Goal: Task Accomplishment & Management: Complete application form

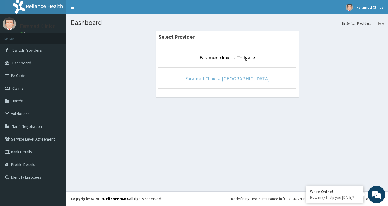
click at [215, 79] on link "Faramed Clinics- [GEOGRAPHIC_DATA]" at bounding box center [227, 78] width 85 height 7
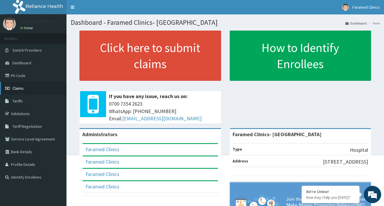
click at [29, 85] on link "Claims" at bounding box center [33, 88] width 66 height 13
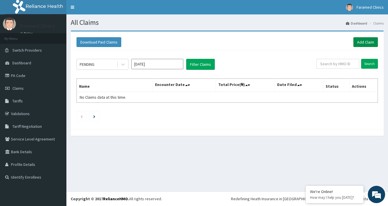
click at [369, 44] on link "Add Claim" at bounding box center [366, 42] width 25 height 10
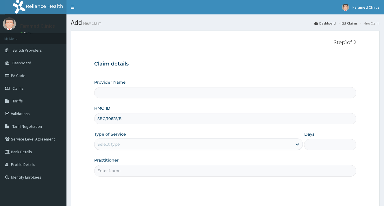
type input "SBG/10825/B"
click at [143, 148] on div "Select type" at bounding box center [193, 144] width 198 height 9
type input "Faramed Clinics- [GEOGRAPHIC_DATA]"
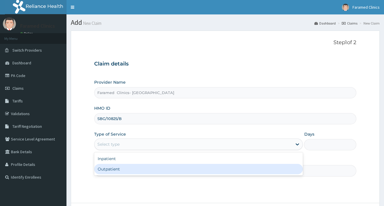
click at [130, 168] on div "Outpatient" at bounding box center [198, 169] width 209 height 10
type input "1"
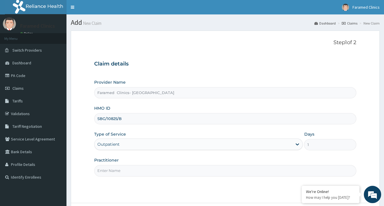
click at [267, 171] on input "Practitioner" at bounding box center [225, 170] width 262 height 11
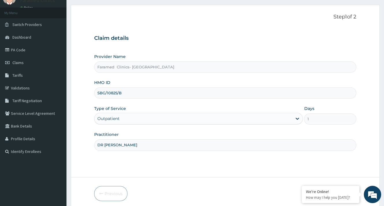
scroll to position [49, 0]
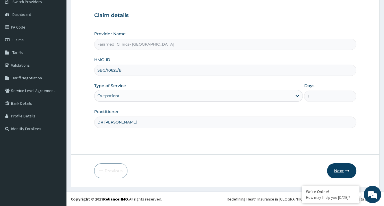
type input "DR ADETIPE"
click at [345, 169] on icon "button" at bounding box center [347, 171] width 4 height 4
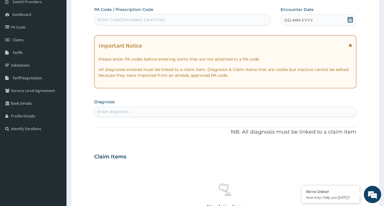
click at [147, 24] on div "Enter Code(Secondary Care Only)" at bounding box center [182, 20] width 177 height 12
paste input "PA/B450E6"
type input "PA/B450E6"
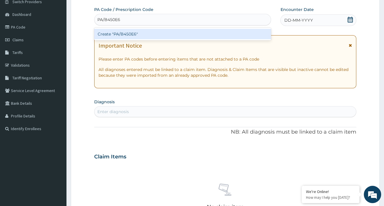
click at [185, 33] on div "Create "PA/B450E6"" at bounding box center [182, 34] width 177 height 10
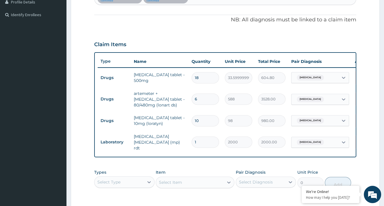
scroll to position [84, 0]
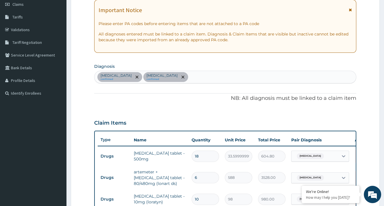
click at [162, 79] on div "Malaria confirmed Urticaria confirmed" at bounding box center [224, 77] width 261 height 12
type input "UPPER"
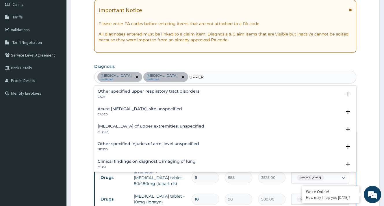
click at [182, 111] on h4 "Acute upper respiratory infection, site unspecified" at bounding box center [140, 109] width 84 height 4
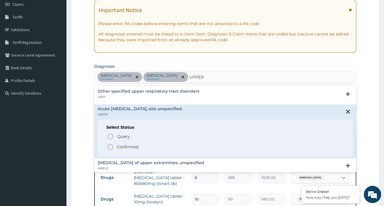
click at [126, 150] on div "Select Status Query Query covers suspected (?), Keep in view (kiv), Ruled out (…" at bounding box center [225, 138] width 255 height 37
click at [133, 147] on p "Confirmed" at bounding box center [128, 147] width 22 height 6
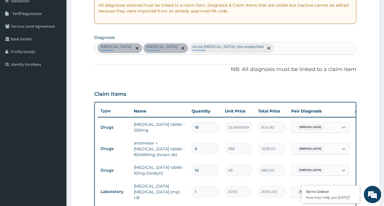
scroll to position [0, 0]
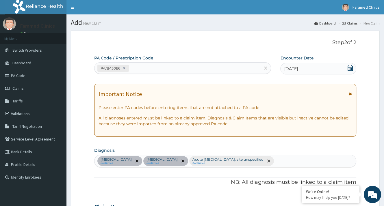
click at [173, 66] on div "PA/B450E6" at bounding box center [177, 69] width 166 height 10
paste input "PA/13E1A0"
type input "PA/13E1A0"
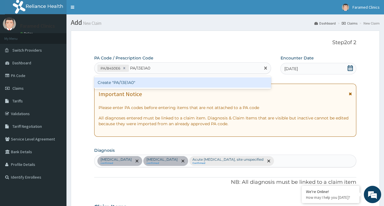
click at [154, 78] on div "Create "PA/13E1A0"" at bounding box center [182, 82] width 177 height 10
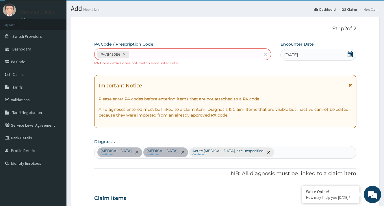
scroll to position [2, 0]
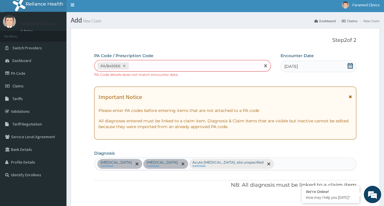
click at [184, 69] on div "PA/B450E6" at bounding box center [177, 66] width 166 height 10
click at [137, 74] on small "PA Code details does not match encounter date." at bounding box center [136, 74] width 84 height 4
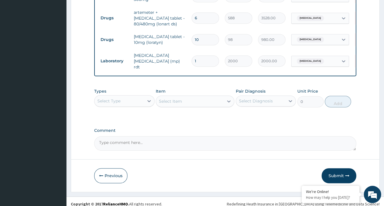
scroll to position [254, 0]
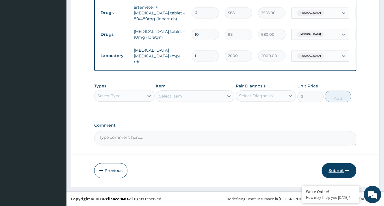
drag, startPoint x: 333, startPoint y: 168, endPoint x: 330, endPoint y: 165, distance: 4.3
click at [332, 166] on button "Submit" at bounding box center [338, 170] width 35 height 15
click at [330, 168] on button "Submit" at bounding box center [338, 170] width 35 height 15
click at [329, 172] on button "Submit" at bounding box center [338, 170] width 35 height 15
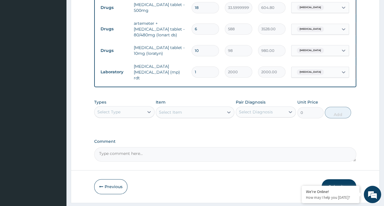
scroll to position [225, 0]
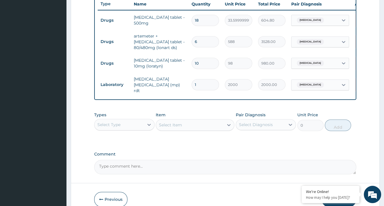
click at [171, 63] on td "loratadine tablet - 10mg (loratyn)" at bounding box center [160, 63] width 58 height 17
click at [320, 63] on div "Urticaria" at bounding box center [314, 63] width 47 height 10
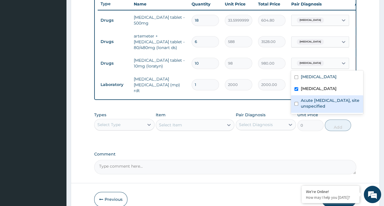
click at [313, 101] on label "Acute upper respiratory infection, site unspecified" at bounding box center [329, 104] width 59 height 12
checkbox input "true"
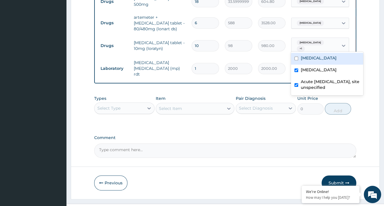
scroll to position [254, 0]
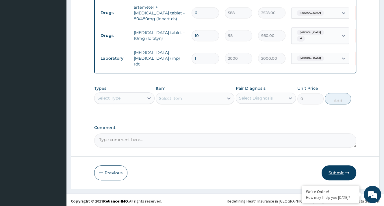
click at [349, 168] on button "Submit" at bounding box center [338, 173] width 35 height 15
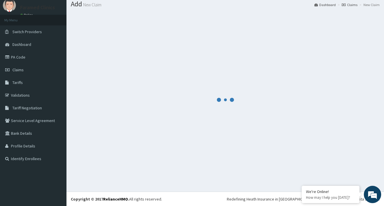
scroll to position [249, 0]
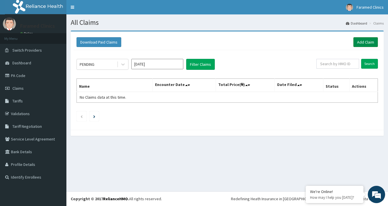
click at [362, 41] on link "Add Claim" at bounding box center [366, 42] width 25 height 10
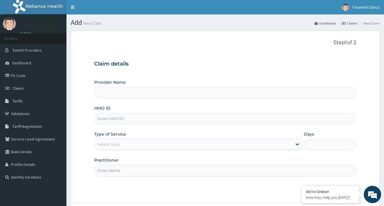
type input "Faramed Clinics- Joju road"
click at [144, 119] on input "HMO ID" at bounding box center [225, 118] width 262 height 11
paste input "SBG/10825/B"
type input "SBG/10825/B"
click at [146, 140] on div "Select type" at bounding box center [193, 144] width 198 height 9
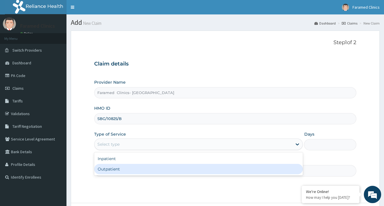
click at [138, 166] on div "Outpatient" at bounding box center [198, 169] width 209 height 10
type input "1"
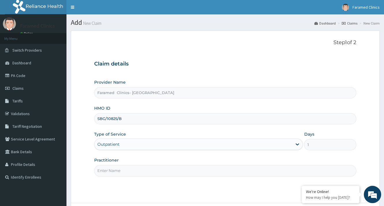
click at [139, 166] on input "Practitioner" at bounding box center [225, 170] width 262 height 11
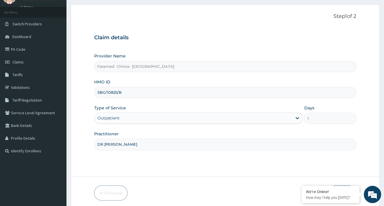
scroll to position [49, 0]
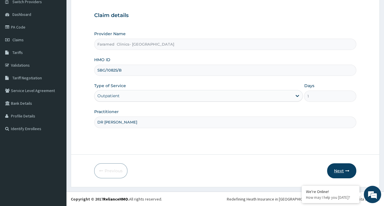
type input "DR [PERSON_NAME]"
click at [345, 173] on button "Next" at bounding box center [341, 170] width 29 height 15
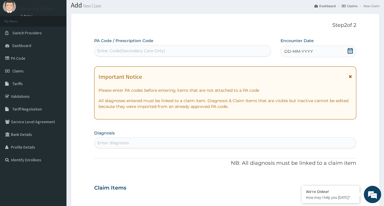
scroll to position [0, 0]
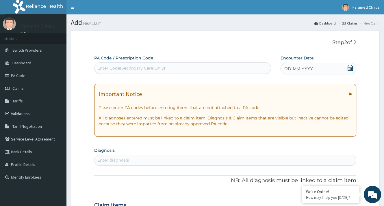
click at [208, 60] on div "PA Code / Prescription Code Enter Code(Secondary Care Only)" at bounding box center [182, 64] width 177 height 19
click at [195, 65] on div "Enter Code(Secondary Care Only)" at bounding box center [182, 68] width 176 height 9
paste input "PA/13E1A0"
type input "PA/13E1A0"
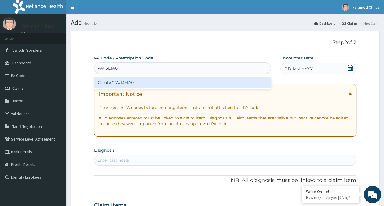
click at [153, 83] on div "Create "PA/13E1A0"" at bounding box center [182, 82] width 177 height 10
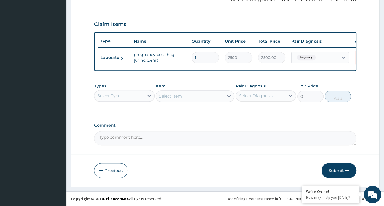
scroll to position [42, 0]
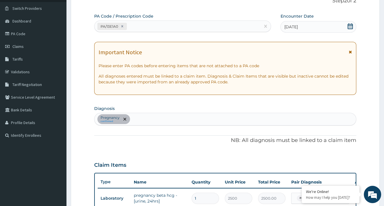
click at [156, 116] on div "Pregnancy confirmed" at bounding box center [224, 119] width 261 height 12
type input "MALARIA"
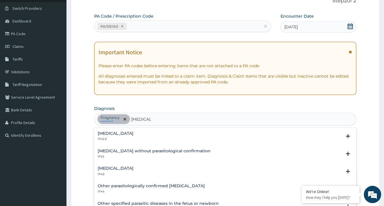
click at [120, 137] on div "Plasmodium malariae malaria without complication 1F42.Z" at bounding box center [116, 136] width 36 height 10
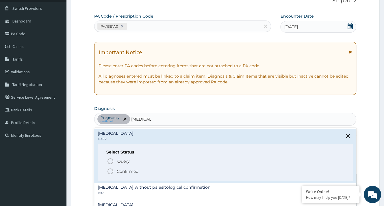
click at [113, 169] on icon "status option filled" at bounding box center [110, 171] width 7 height 7
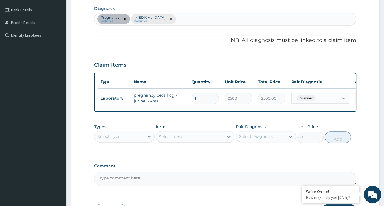
scroll to position [129, 0]
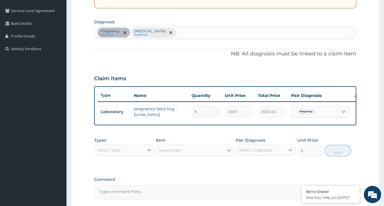
click at [258, 32] on div "Pregnancy confirmed Plasmodium malariae malaria without complication Confirmed" at bounding box center [224, 33] width 261 height 12
type input "MALARIA"
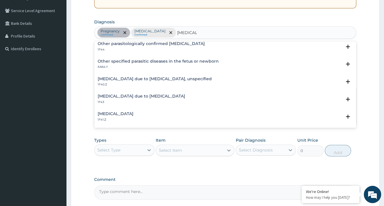
scroll to position [58, 0]
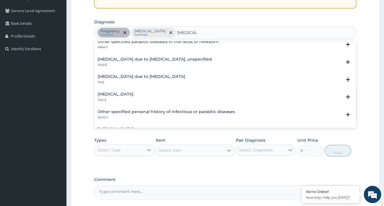
click at [133, 95] on h4 "Plasmodium vivax malaria without complication" at bounding box center [116, 94] width 36 height 4
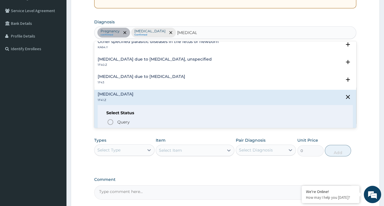
scroll to position [116, 0]
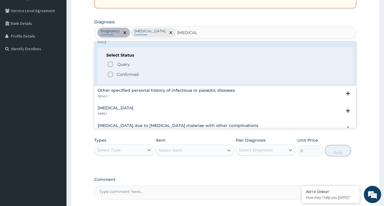
click at [144, 77] on span "Confirmed" at bounding box center [225, 74] width 237 height 7
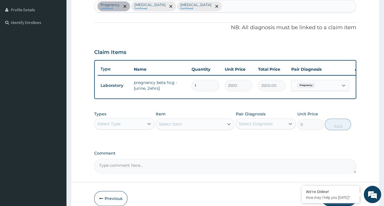
scroll to position [186, 0]
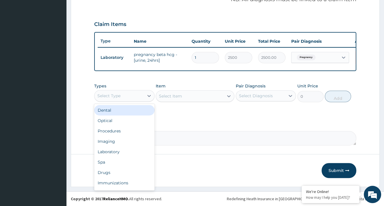
click at [142, 98] on div "Select Type" at bounding box center [118, 95] width 49 height 9
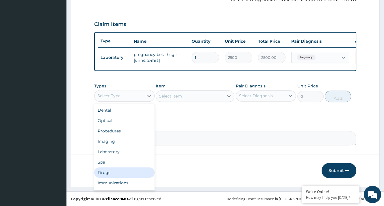
click at [109, 174] on div "Drugs" at bounding box center [124, 173] width 60 height 10
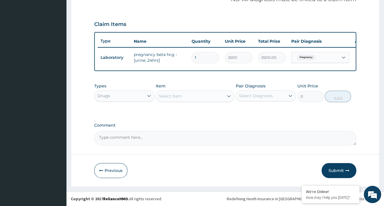
click at [200, 90] on div "Select Item" at bounding box center [195, 96] width 79 height 12
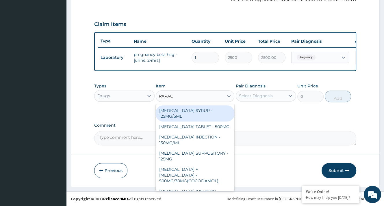
type input "PARACE"
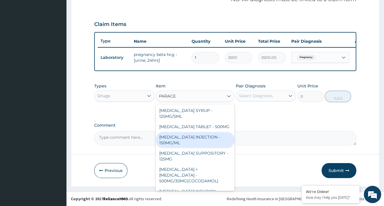
click at [162, 136] on div "PARACETAMOL INJECTION - 150MG/ML" at bounding box center [195, 140] width 79 height 16
type input "560"
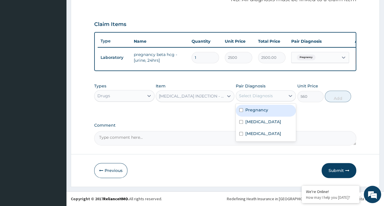
click at [260, 95] on div "Select Diagnosis" at bounding box center [256, 96] width 34 height 6
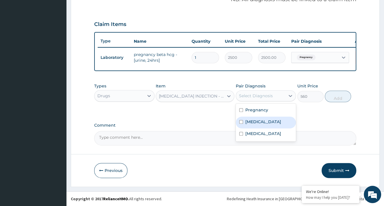
click at [255, 122] on label "Plasmodium malariae malaria without complication" at bounding box center [263, 122] width 36 height 6
checkbox input "true"
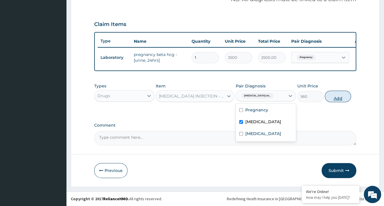
click at [340, 92] on button "Add" at bounding box center [338, 97] width 26 height 12
type input "0"
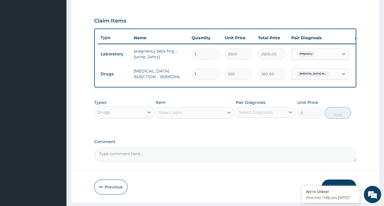
type input "0.00"
type input "4"
type input "2240.00"
type input "4"
click at [186, 117] on div "Select Item" at bounding box center [190, 112] width 68 height 9
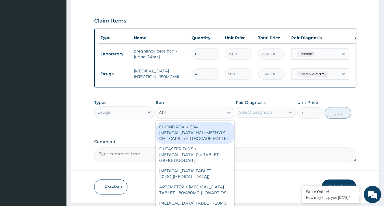
type input "ARTE"
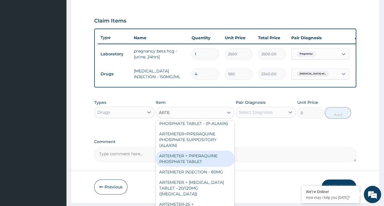
scroll to position [87, 0]
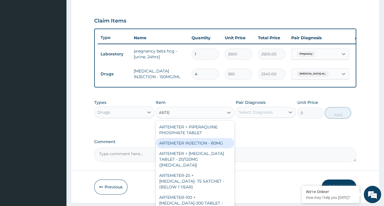
click at [195, 148] on div "ARTEMETER INJECTION - 80MG" at bounding box center [195, 143] width 79 height 10
type input "475.99999999999994"
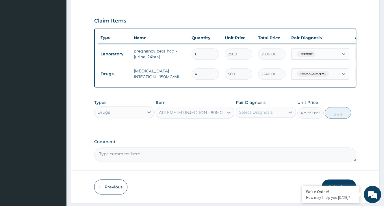
click at [278, 112] on div "Select Diagnosis" at bounding box center [260, 112] width 49 height 9
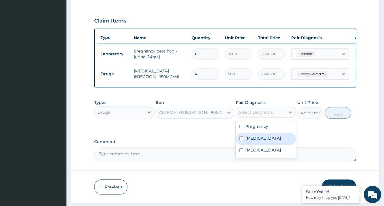
click at [258, 141] on label "Plasmodium malariae malaria without complication" at bounding box center [263, 138] width 36 height 6
checkbox input "true"
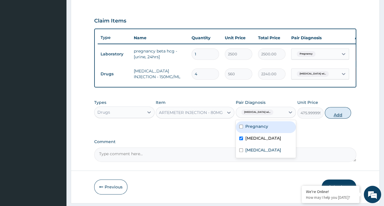
click at [335, 114] on button "Add" at bounding box center [338, 113] width 26 height 12
type input "0"
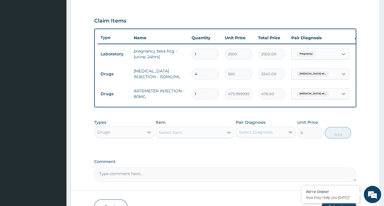
type input "0.00"
type input "2"
type input "952.00"
type input "2"
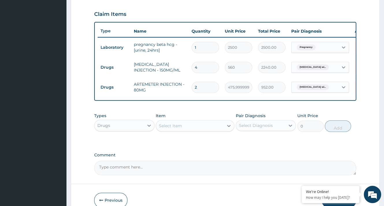
scroll to position [226, 0]
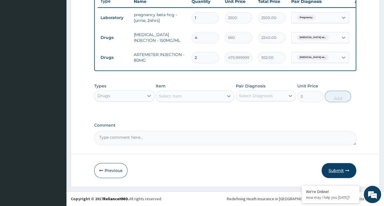
click at [334, 168] on button "Submit" at bounding box center [338, 170] width 35 height 15
click at [330, 169] on button "Submit" at bounding box center [338, 170] width 35 height 15
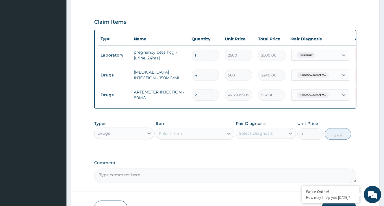
scroll to position [111, 0]
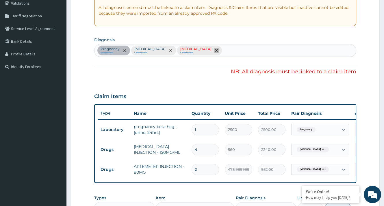
click at [218, 50] on icon "remove selection option" at bounding box center [216, 50] width 3 height 3
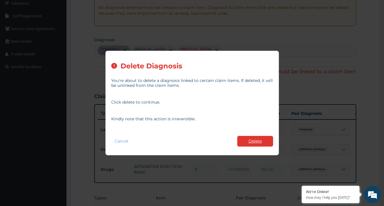
click at [260, 138] on button "Delete" at bounding box center [255, 141] width 36 height 11
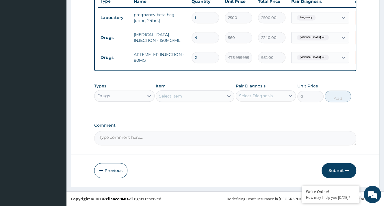
scroll to position [226, 0]
click at [340, 176] on button "Submit" at bounding box center [338, 170] width 35 height 15
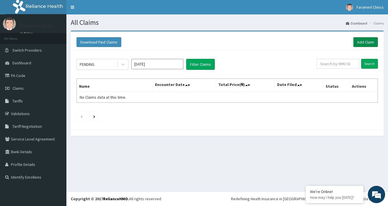
click at [371, 43] on link "Add Claim" at bounding box center [366, 42] width 25 height 10
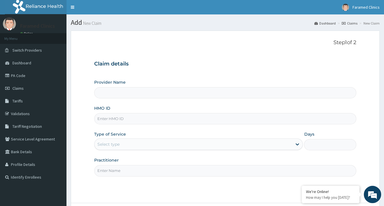
type input "Faramed Clinics- [GEOGRAPHIC_DATA]"
type input "SBG/10825/D"
click at [128, 136] on div "Type of Service Select type" at bounding box center [198, 140] width 209 height 19
click at [126, 140] on div "Select type" at bounding box center [193, 144] width 198 height 9
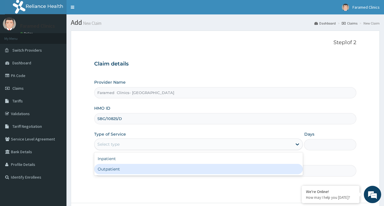
click at [111, 172] on div "Outpatient" at bounding box center [198, 169] width 209 height 10
type input "1"
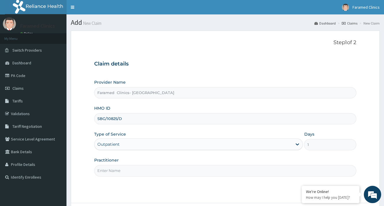
click at [116, 168] on input "Practitioner" at bounding box center [225, 170] width 262 height 11
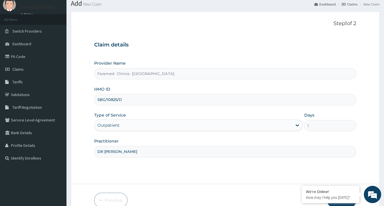
scroll to position [49, 0]
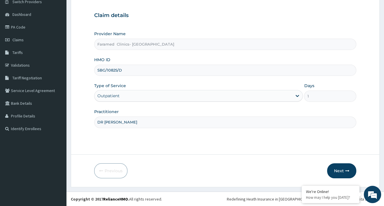
type input "DR ADETIPE"
click at [326, 169] on div "Previous Next" at bounding box center [225, 170] width 262 height 15
click at [334, 170] on button "Next" at bounding box center [341, 170] width 29 height 15
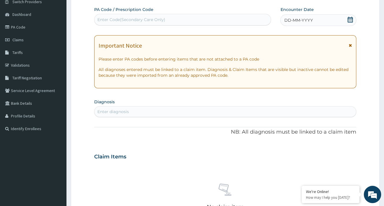
click at [220, 26] on div "PA Code / Prescription Code Enter Code(Secondary Care Only) Encounter Date DD-M…" at bounding box center [225, 156] width 262 height 299
click at [214, 18] on div "Enter Code(Secondary Care Only)" at bounding box center [182, 19] width 176 height 9
paste input "PA/CC9115"
type input "PA/CC9115"
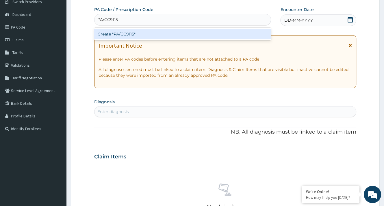
click at [181, 30] on div "Create "PA/CC9115"" at bounding box center [182, 34] width 177 height 10
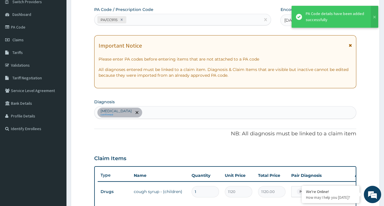
scroll to position [59, 0]
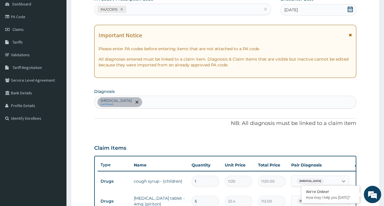
click at [155, 107] on div "Urticaria confirmed" at bounding box center [224, 102] width 261 height 12
type input "UPPER"
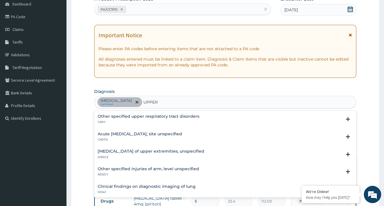
click at [182, 132] on h4 "Acute upper respiratory infection, site unspecified" at bounding box center [140, 134] width 84 height 4
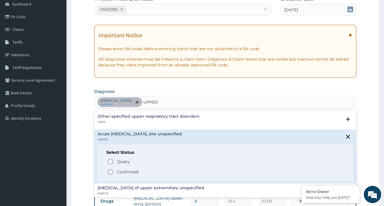
click at [133, 170] on p "Confirmed" at bounding box center [128, 172] width 22 height 6
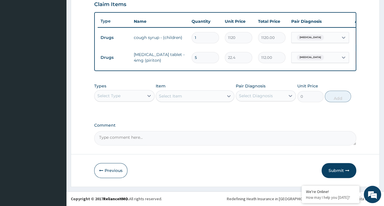
scroll to position [206, 0]
click at [348, 170] on icon "button" at bounding box center [347, 171] width 4 height 4
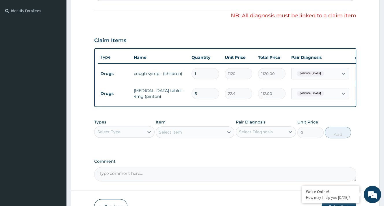
scroll to position [120, 0]
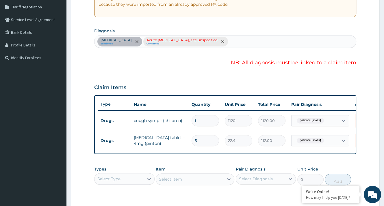
click at [312, 117] on div "Urticaria" at bounding box center [309, 121] width 30 height 8
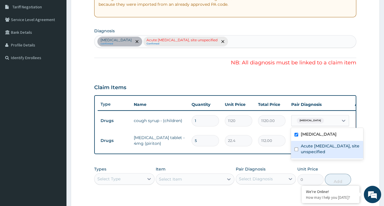
click at [319, 144] on label "Acute upper respiratory infection, site unspecified" at bounding box center [329, 149] width 59 height 12
checkbox input "true"
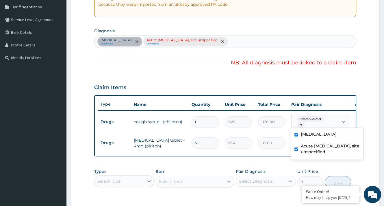
click at [275, 150] on div "Type Name Quantity Unit Price Total Price Pair Diagnosis Actions Drugs cough sy…" at bounding box center [225, 126] width 262 height 62
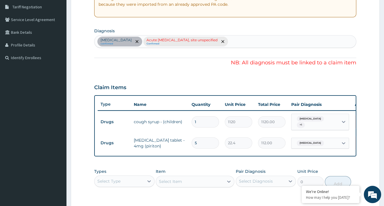
click at [311, 140] on span "Urticaria" at bounding box center [310, 143] width 27 height 6
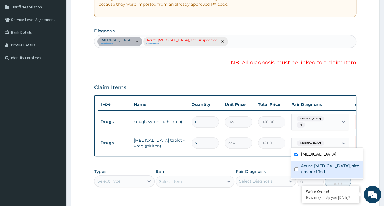
drag, startPoint x: 311, startPoint y: 166, endPoint x: 339, endPoint y: 148, distance: 32.9
click at [311, 166] on label "Acute upper respiratory infection, site unspecified" at bounding box center [329, 169] width 59 height 12
checkbox input "true"
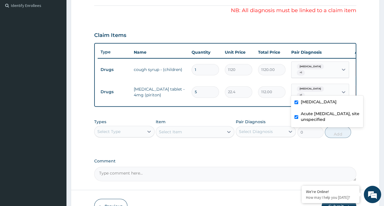
scroll to position [206, 0]
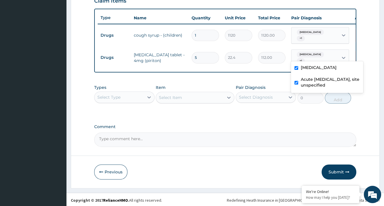
click at [338, 170] on button "Submit" at bounding box center [338, 172] width 35 height 15
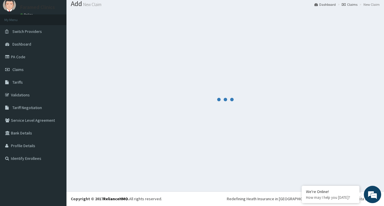
scroll to position [18, 0]
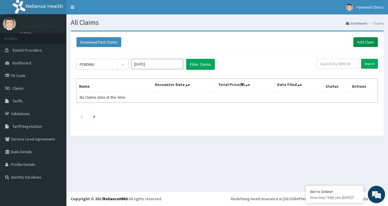
click at [374, 41] on link "Add Claim" at bounding box center [366, 42] width 25 height 10
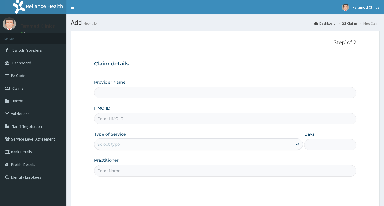
click at [125, 117] on input "HMO ID" at bounding box center [225, 118] width 262 height 11
type input "Faramed Clinics- Joju road"
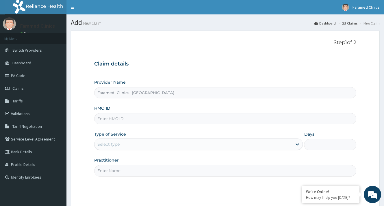
paste input "SBG/10825/F"
type input "SBG/10825/F"
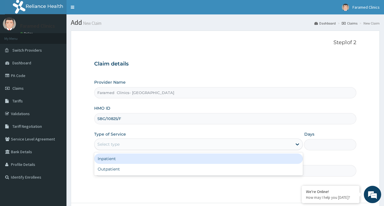
click at [118, 144] on div "Select type" at bounding box center [108, 145] width 22 height 6
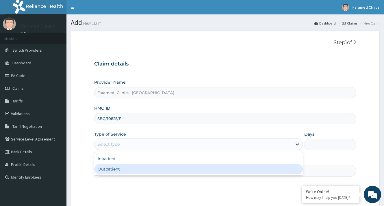
click at [120, 169] on div "Outpatient" at bounding box center [198, 169] width 209 height 10
type input "1"
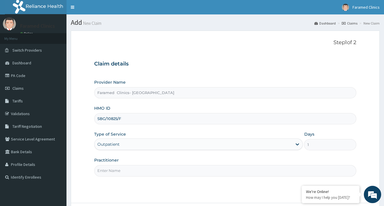
click at [120, 169] on input "Practitioner" at bounding box center [225, 170] width 262 height 11
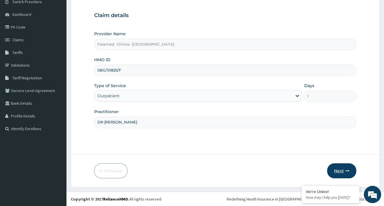
type input "DR ADETIPE"
click at [351, 171] on button "Next" at bounding box center [341, 170] width 29 height 15
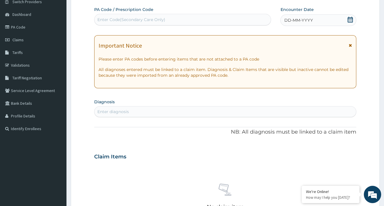
click at [352, 19] on icon at bounding box center [349, 20] width 5 height 6
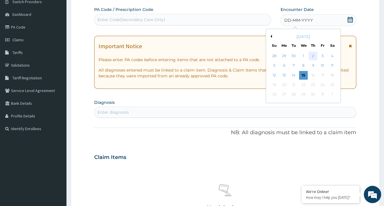
click at [311, 53] on div "2" at bounding box center [312, 56] width 9 height 9
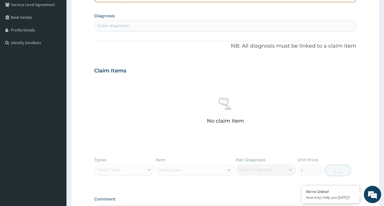
scroll to position [135, 0]
click at [207, 31] on div "PA Code / Prescription Code Enter Code(Secondary Care Only) Encounter Date 02-1…" at bounding box center [225, 69] width 262 height 299
click at [188, 26] on div "Enter diagnosis" at bounding box center [224, 25] width 261 height 9
type input "MALARIA"
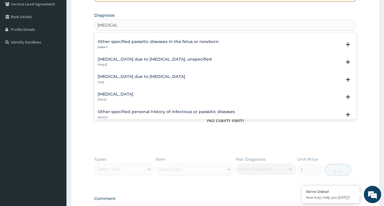
scroll to position [116, 0]
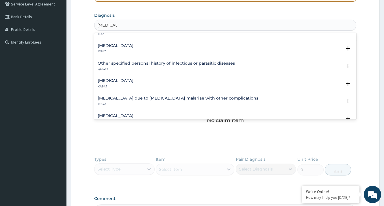
click at [133, 46] on h4 "Plasmodium vivax malaria without complication" at bounding box center [116, 46] width 36 height 4
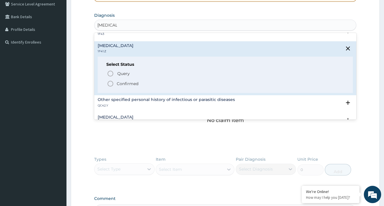
click at [122, 83] on p "Confirmed" at bounding box center [128, 84] width 22 height 6
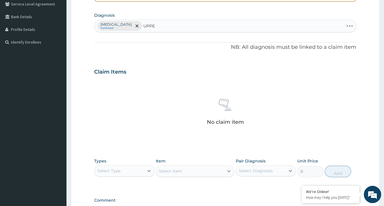
type input "UPPER"
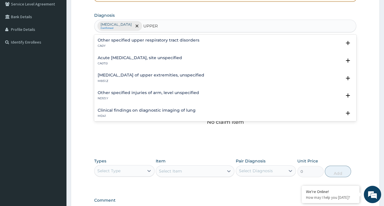
click at [135, 59] on h4 "Acute upper respiratory infection, site unspecified" at bounding box center [140, 58] width 84 height 4
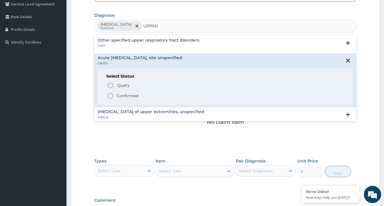
click at [122, 93] on p "Confirmed" at bounding box center [128, 96] width 22 height 6
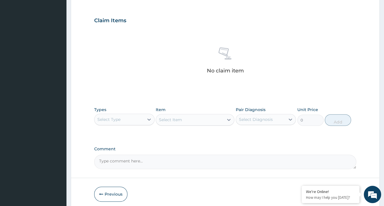
scroll to position [210, 0]
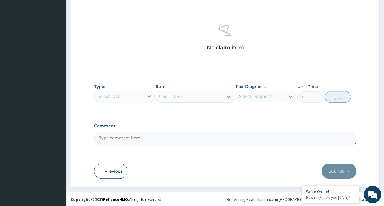
click at [122, 96] on div "Select Type" at bounding box center [118, 96] width 49 height 9
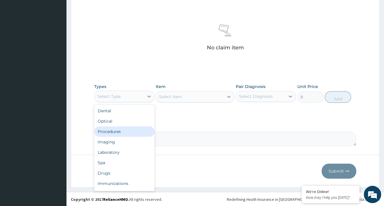
drag, startPoint x: 121, startPoint y: 130, endPoint x: 173, endPoint y: 107, distance: 57.4
click at [121, 130] on div "Procedures" at bounding box center [124, 132] width 60 height 10
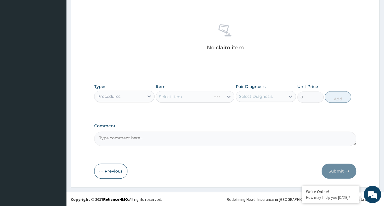
click at [221, 95] on div "Select Item" at bounding box center [195, 97] width 79 height 12
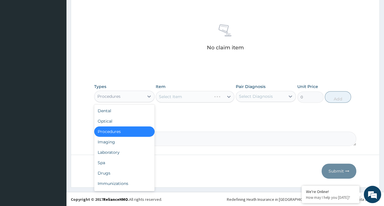
click at [113, 92] on div "Procedures" at bounding box center [118, 96] width 49 height 9
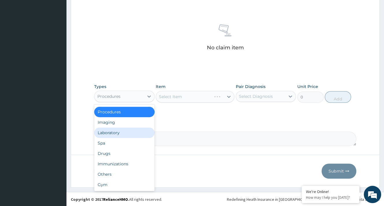
drag, startPoint x: 119, startPoint y: 134, endPoint x: 129, endPoint y: 131, distance: 10.2
click at [118, 134] on div "Laboratory" at bounding box center [124, 133] width 60 height 10
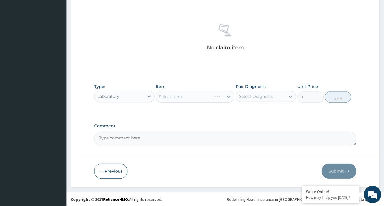
click at [191, 104] on div "Types option Laboratory, selected. Select is focused ,type to refine list, pres…" at bounding box center [225, 93] width 262 height 25
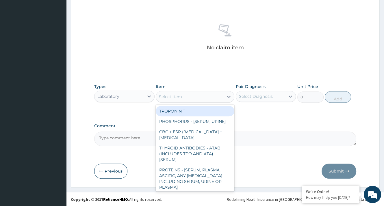
click at [195, 97] on div "Select Item" at bounding box center [190, 96] width 68 height 9
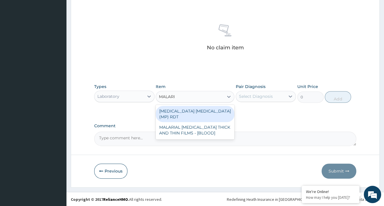
type input "MALARIA"
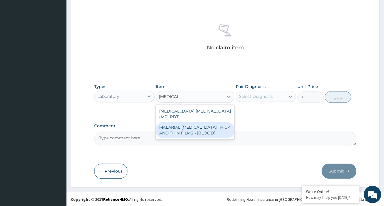
click at [200, 122] on div "MALARIAL PARASITE THICK AND THIN FILMS - [BLOOD]" at bounding box center [195, 130] width 79 height 16
type input "2187.5"
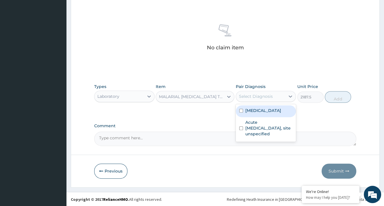
click at [280, 98] on div "Select Diagnosis" at bounding box center [260, 96] width 49 height 9
click at [262, 111] on label "Plasmodium vivax malaria without complication" at bounding box center [263, 111] width 36 height 6
checkbox input "true"
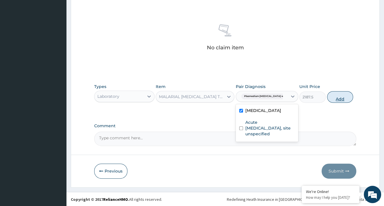
click at [339, 97] on button "Add" at bounding box center [340, 97] width 26 height 12
type input "0"
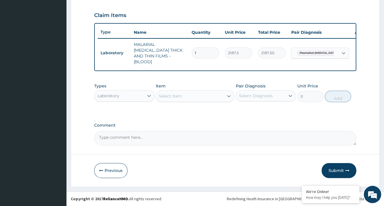
scroll to position [189, 0]
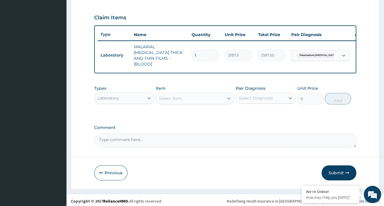
click at [189, 98] on div "Select Item" at bounding box center [190, 98] width 68 height 9
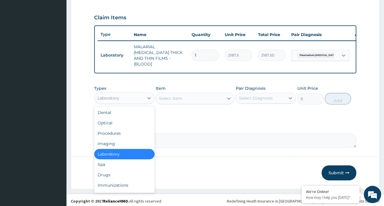
click at [132, 98] on div "Laboratory" at bounding box center [118, 98] width 49 height 9
click at [103, 173] on div "Drugs" at bounding box center [124, 175] width 60 height 10
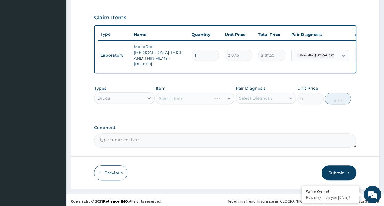
click at [188, 98] on div "Select Item" at bounding box center [195, 99] width 79 height 12
click at [187, 97] on div "Select Item" at bounding box center [190, 98] width 68 height 9
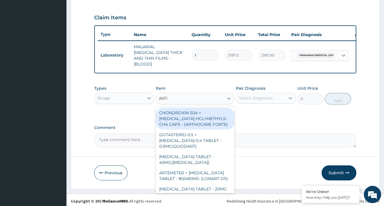
type input "ARTEM"
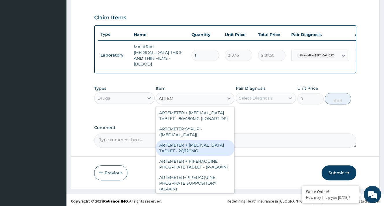
click at [183, 144] on div "ARTEMETER + LUMEFANTRINE TABLET - 20/120MG" at bounding box center [195, 148] width 79 height 16
type input "196"
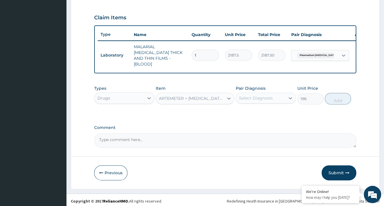
click at [209, 51] on input "1" at bounding box center [204, 55] width 27 height 11
type input "12"
type input "26250.00"
click at [179, 99] on div "ARTEMETER + LUMEFANTRINE TABLET - 20/120MG" at bounding box center [190, 98] width 68 height 9
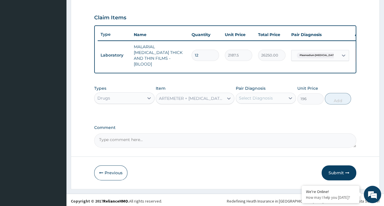
click at [204, 53] on input "12" at bounding box center [204, 55] width 27 height 11
type input "1"
type input "2187.50"
type input "1"
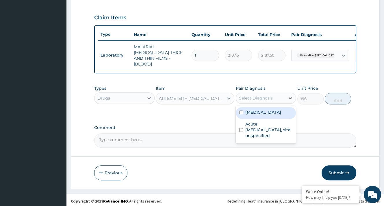
click at [290, 100] on div at bounding box center [290, 98] width 10 height 10
click at [271, 115] on label "Plasmodium vivax malaria without complication" at bounding box center [263, 112] width 36 height 6
checkbox input "true"
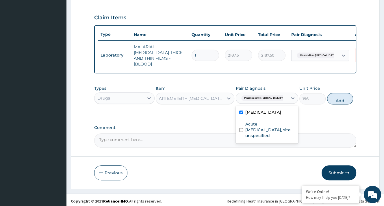
drag, startPoint x: 338, startPoint y: 97, endPoint x: 312, endPoint y: 97, distance: 25.7
click at [337, 97] on button "Add" at bounding box center [340, 99] width 26 height 12
type input "0"
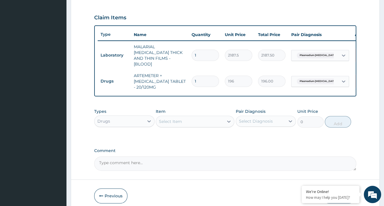
type input "12"
type input "2352.00"
type input "12"
click at [197, 119] on div "Select Item" at bounding box center [190, 121] width 68 height 9
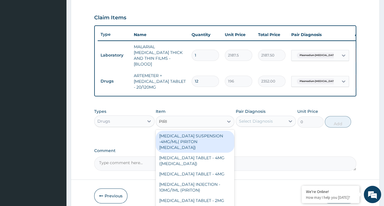
type input "PIRIT"
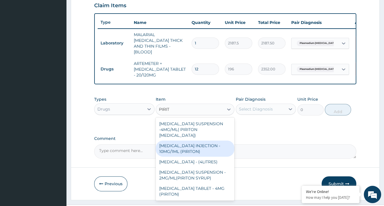
scroll to position [213, 0]
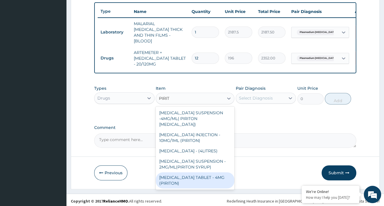
click at [184, 177] on div "[MEDICAL_DATA] TABLET - 4MG (PIRITON)" at bounding box center [195, 180] width 79 height 16
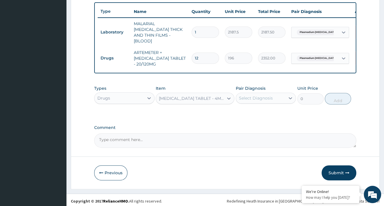
type input "22.4"
click at [279, 95] on div "Select Diagnosis" at bounding box center [260, 98] width 49 height 9
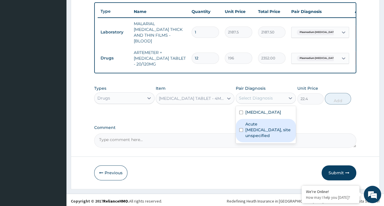
click at [271, 137] on label "Acute [MEDICAL_DATA], site unspecified" at bounding box center [268, 129] width 47 height 17
checkbox input "true"
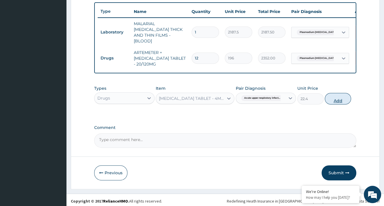
click at [339, 96] on button "Add" at bounding box center [338, 99] width 26 height 12
type input "0"
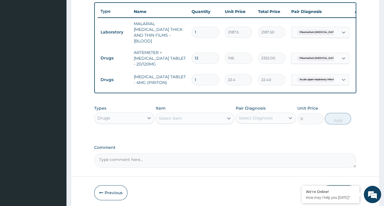
type input "0.00"
type input "5"
type input "112.00"
type input "5"
click at [166, 113] on div "Select Item" at bounding box center [195, 119] width 79 height 12
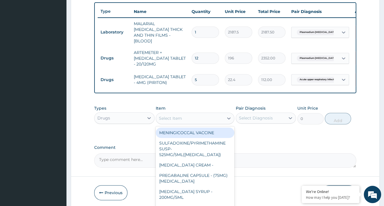
click at [167, 118] on div "Select Item" at bounding box center [170, 119] width 23 height 6
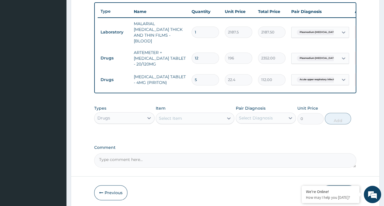
click at [167, 118] on div "Select Item" at bounding box center [170, 119] width 23 height 6
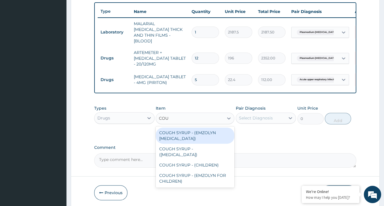
type input "COUG"
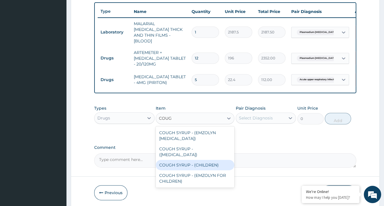
click at [200, 160] on div "COUGH SYRUP - (CHILDREN)" at bounding box center [195, 165] width 79 height 10
type input "1120"
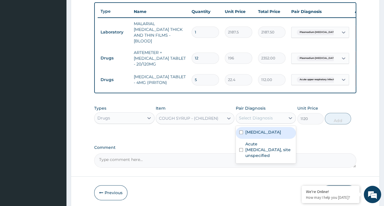
click at [272, 118] on div "Select Diagnosis" at bounding box center [260, 118] width 49 height 9
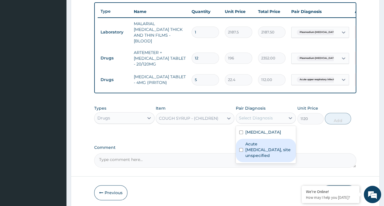
click at [257, 157] on label "Acute [MEDICAL_DATA], site unspecified" at bounding box center [268, 149] width 47 height 17
checkbox input "true"
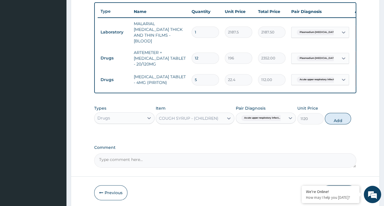
click at [340, 113] on button "Add" at bounding box center [338, 119] width 26 height 12
type input "0"
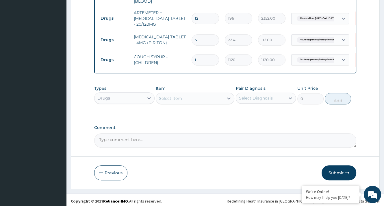
click at [334, 167] on button "Submit" at bounding box center [338, 173] width 35 height 15
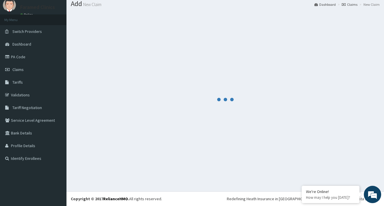
scroll to position [18, 0]
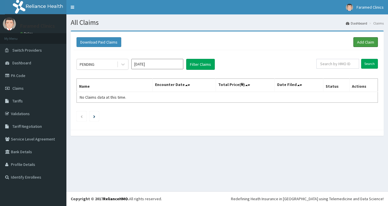
drag, startPoint x: 360, startPoint y: 42, endPoint x: 343, endPoint y: 43, distance: 17.9
click at [361, 42] on link "Add Claim" at bounding box center [366, 42] width 25 height 10
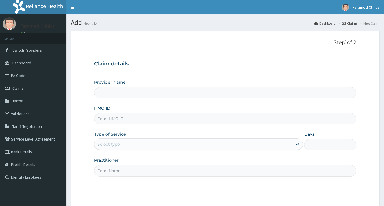
click at [108, 124] on div "Provider Name HMO ID Type of Service Select type Days Practitioner" at bounding box center [225, 127] width 262 height 97
click at [120, 122] on input "HMO ID" at bounding box center [225, 118] width 262 height 11
paste input "SBG/10825/E"
type input "SBG/10825/E"
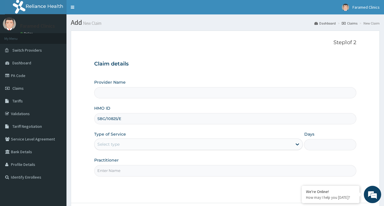
type input "Faramed Clinics- Joju road"
type input "SBG/10825/E"
click at [126, 148] on div "Select type" at bounding box center [193, 144] width 198 height 9
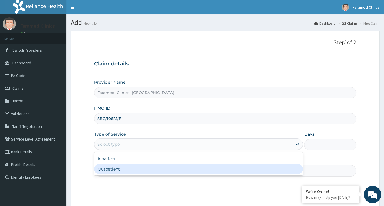
click at [105, 172] on div "Outpatient" at bounding box center [198, 169] width 209 height 10
type input "1"
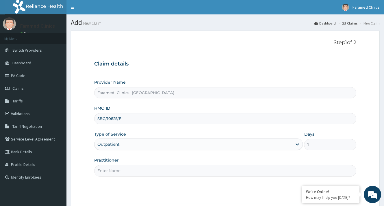
click at [114, 168] on input "Practitioner" at bounding box center [225, 170] width 262 height 11
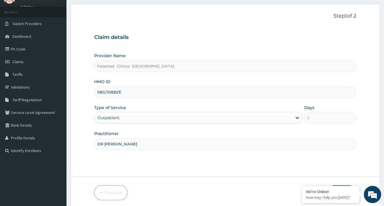
scroll to position [49, 0]
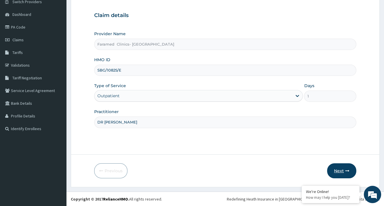
type input "DR [PERSON_NAME]"
click at [343, 172] on button "Next" at bounding box center [341, 170] width 29 height 15
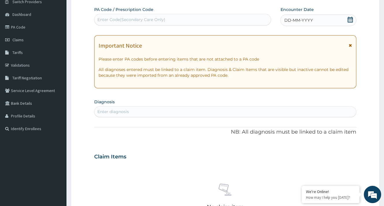
click at [181, 112] on div "Enter diagnosis" at bounding box center [224, 111] width 261 height 9
click at [144, 20] on div "Enter Code(Secondary Care Only)" at bounding box center [131, 20] width 68 height 6
paste input "PA/F1E620"
type input "PA/F1E620"
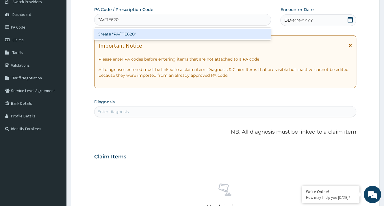
click at [143, 36] on div "Create "PA/F1E620"" at bounding box center [182, 34] width 177 height 10
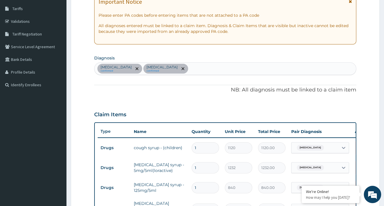
scroll to position [81, 0]
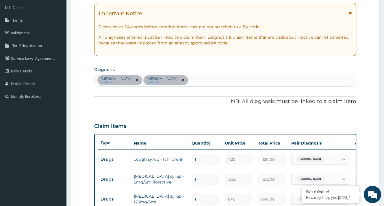
click at [171, 80] on div "Urticaria confirmed Malaria confirmed" at bounding box center [224, 80] width 261 height 12
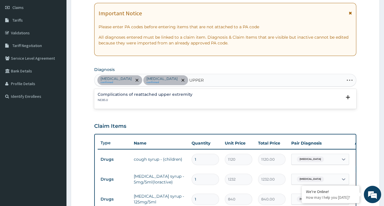
type input "UPPER"
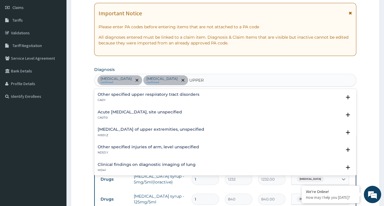
click at [138, 113] on h4 "Acute upper respiratory infection, site unspecified" at bounding box center [140, 112] width 84 height 4
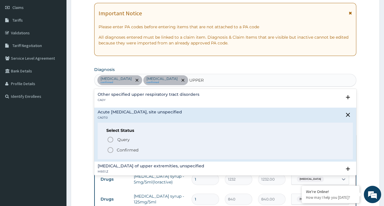
click at [132, 144] on div "Query Query covers suspected (?), Keep in view (kiv), Ruled out (r/o) Confirmed" at bounding box center [225, 145] width 238 height 18
click at [131, 147] on p "Confirmed" at bounding box center [128, 150] width 22 height 6
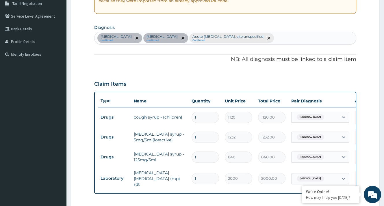
scroll to position [196, 0]
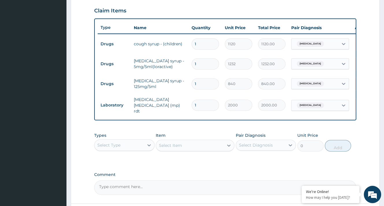
click at [323, 66] on div "Urticaria" at bounding box center [314, 64] width 47 height 10
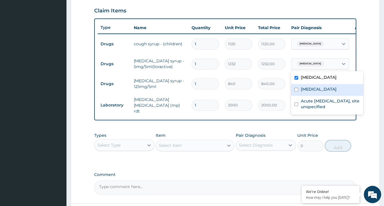
click at [315, 94] on div "Malaria" at bounding box center [327, 90] width 72 height 12
checkbox input "true"
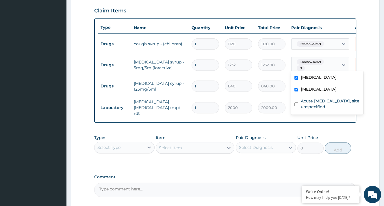
click at [323, 62] on div "Urticaria + 1" at bounding box center [314, 65] width 47 height 16
click at [327, 61] on div "Urticaria + 1" at bounding box center [314, 65] width 47 height 16
click at [307, 86] on label "Malaria" at bounding box center [318, 89] width 36 height 6
checkbox input "false"
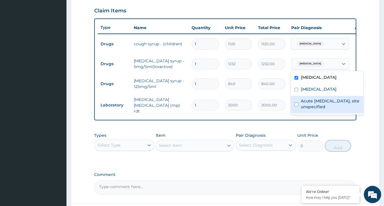
click at [310, 98] on label "Acute upper respiratory infection, site unspecified" at bounding box center [329, 104] width 59 height 12
checkbox input "true"
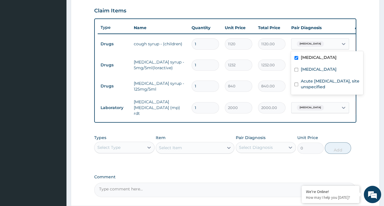
click at [324, 44] on div "Urticaria" at bounding box center [314, 44] width 47 height 10
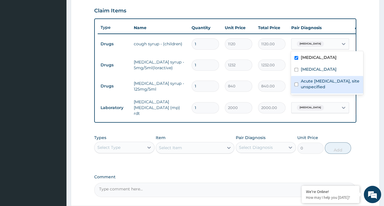
click at [314, 82] on label "Acute upper respiratory infection, site unspecified" at bounding box center [329, 84] width 59 height 12
checkbox input "true"
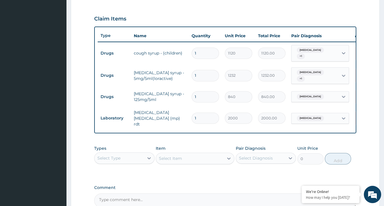
scroll to position [188, 0]
click at [119, 158] on div "Select Type" at bounding box center [118, 158] width 49 height 9
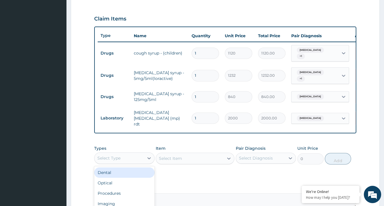
scroll to position [20, 0]
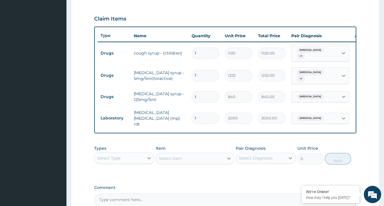
click at [135, 155] on div "Select Type" at bounding box center [118, 158] width 49 height 9
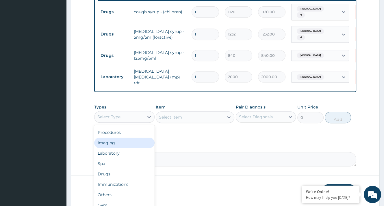
scroll to position [246, 0]
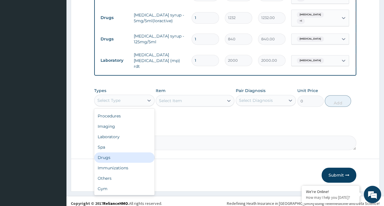
click at [125, 153] on div "Drugs" at bounding box center [124, 158] width 60 height 10
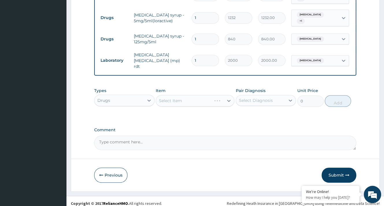
click at [191, 95] on div "Select Item" at bounding box center [195, 101] width 79 height 12
click at [189, 98] on div "Select Item" at bounding box center [195, 101] width 79 height 12
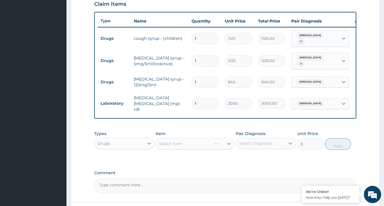
scroll to position [217, 0]
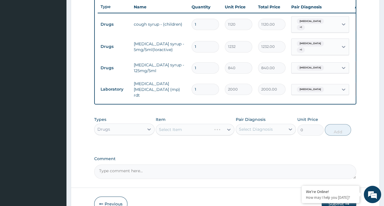
click at [196, 127] on div "Select Item" at bounding box center [195, 130] width 79 height 12
click at [197, 126] on div "Select Item" at bounding box center [195, 130] width 79 height 12
click at [197, 126] on div "Select Item" at bounding box center [190, 129] width 68 height 9
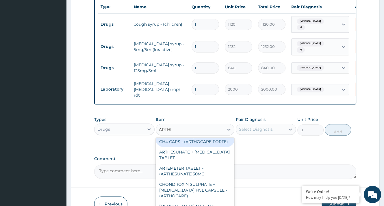
scroll to position [0, 0]
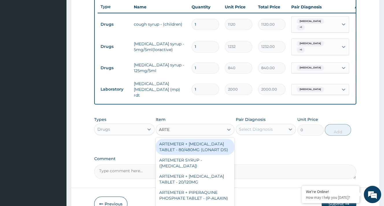
type input "ARTEM"
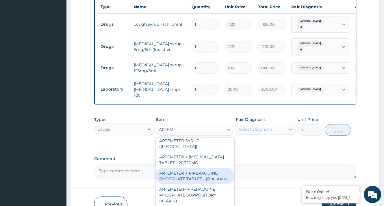
scroll to position [9, 0]
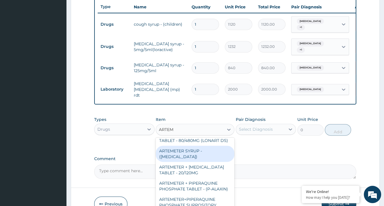
click at [178, 158] on div "ARTEMETER SYRUP - (ARTESUNATE)" at bounding box center [195, 154] width 79 height 16
type input "979.9999999999999"
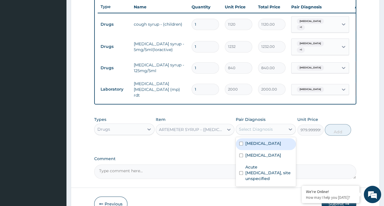
click at [246, 129] on div "Select Diagnosis" at bounding box center [260, 129] width 49 height 9
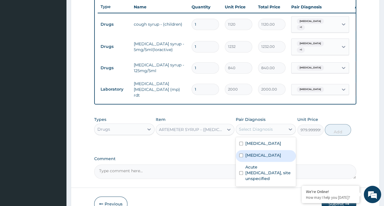
click at [245, 156] on div "Malaria" at bounding box center [266, 156] width 60 height 12
checkbox input "true"
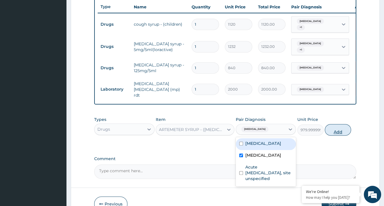
click at [340, 124] on button "Add" at bounding box center [338, 130] width 26 height 12
type input "0"
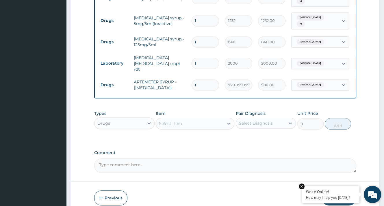
scroll to position [266, 0]
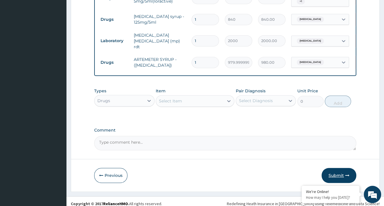
click at [342, 168] on button "Submit" at bounding box center [338, 175] width 35 height 15
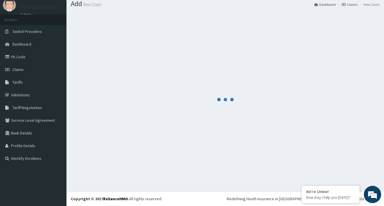
scroll to position [18, 0]
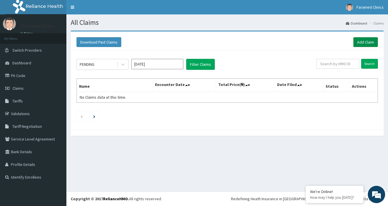
click at [365, 38] on link "Add Claim" at bounding box center [366, 42] width 25 height 10
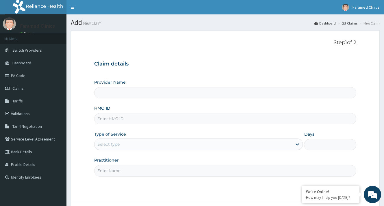
click at [148, 116] on input "HMO ID" at bounding box center [225, 118] width 262 height 11
type input "Faramed Clinics- [GEOGRAPHIC_DATA]"
paste input "SBG/10825/C"
type input "SBG/10825/C"
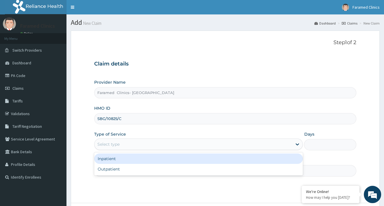
click at [149, 145] on div "Select type" at bounding box center [193, 144] width 198 height 9
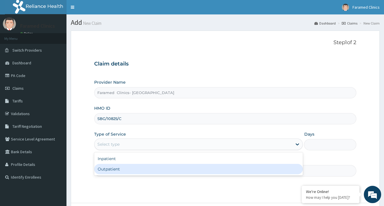
click at [152, 170] on div "Outpatient" at bounding box center [198, 169] width 209 height 10
type input "1"
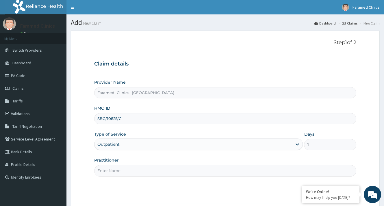
click at [152, 170] on input "Practitioner" at bounding box center [225, 170] width 262 height 11
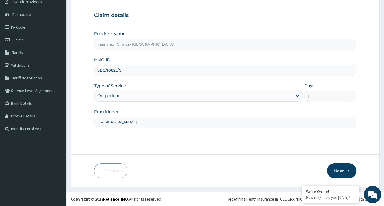
type input "DR [PERSON_NAME]"
click at [331, 168] on button "Next" at bounding box center [341, 170] width 29 height 15
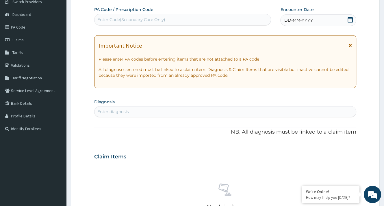
click at [143, 27] on div "PA Code / Prescription Code Enter Code(Secondary Care Only) Encounter Date DD-M…" at bounding box center [225, 156] width 262 height 299
click at [239, 14] on div "Enter Code(Secondary Care Only)" at bounding box center [182, 20] width 177 height 12
paste input "PA/B4BE01"
type input "PA/B4BE01"
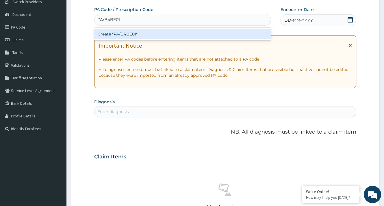
click at [201, 35] on div "Create "PA/B4BE01"" at bounding box center [182, 34] width 177 height 10
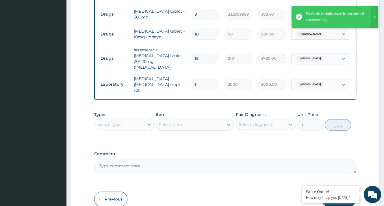
scroll to position [211, 0]
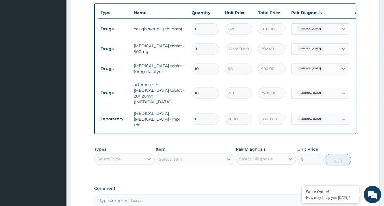
click at [150, 156] on icon at bounding box center [149, 159] width 6 height 6
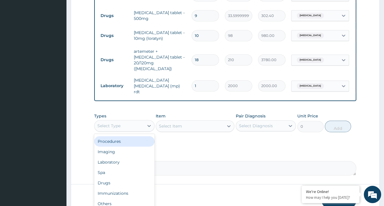
scroll to position [269, 0]
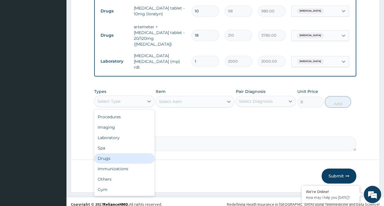
click at [125, 155] on div "Drugs" at bounding box center [124, 158] width 60 height 10
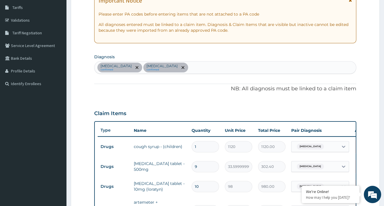
scroll to position [38, 0]
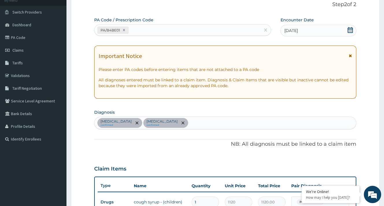
click at [162, 128] on div "[MEDICAL_DATA] confirmed [MEDICAL_DATA] confirmed" at bounding box center [224, 123] width 261 height 12
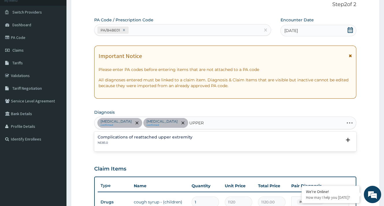
type input "UPPER"
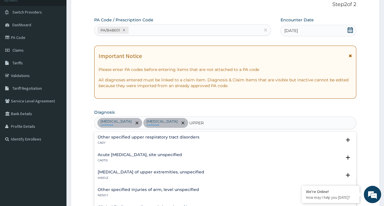
click at [141, 157] on div "Acute [MEDICAL_DATA], site unspecified CA07.0" at bounding box center [140, 158] width 84 height 10
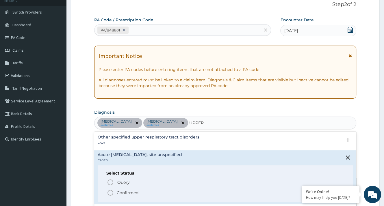
click at [131, 191] on p "Confirmed" at bounding box center [128, 193] width 22 height 6
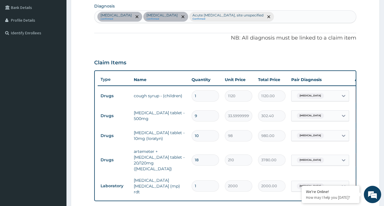
scroll to position [183, 0]
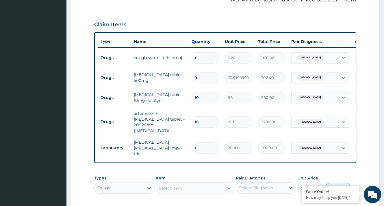
click at [163, 183] on div "Select Item" at bounding box center [195, 189] width 79 height 12
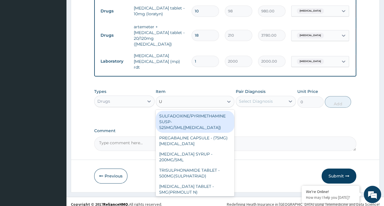
type input "U"
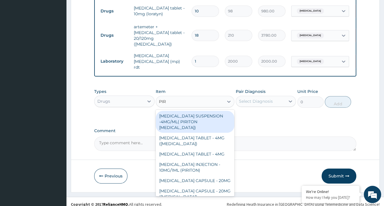
type input "PIRI"
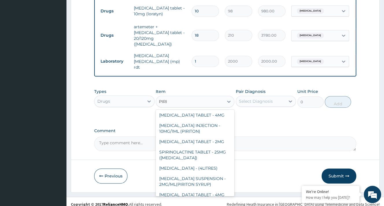
scroll to position [55, 0]
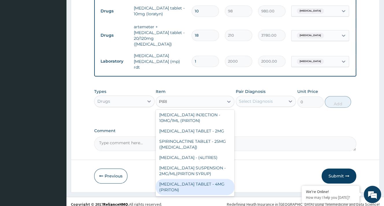
click at [171, 187] on div "CHLORPHENIRAMINE TABLET - 4MG (PIRITON)" at bounding box center [195, 187] width 79 height 16
type input "22.4"
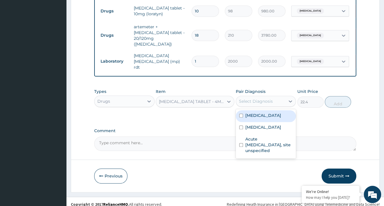
click at [252, 97] on div "Select Diagnosis" at bounding box center [260, 101] width 49 height 9
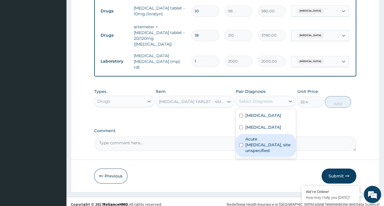
click at [278, 144] on label "Acute upper respiratory infection, site unspecified" at bounding box center [268, 144] width 47 height 17
checkbox input "true"
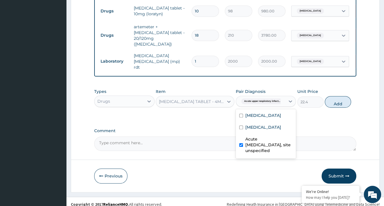
click at [333, 96] on button "Add" at bounding box center [338, 102] width 26 height 12
type input "0"
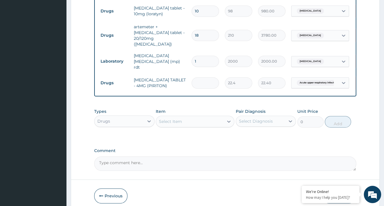
type input "0.00"
type input "5"
type input "112.00"
type input "5"
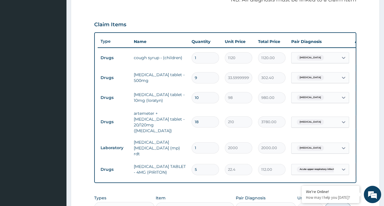
click at [209, 100] on input "10" at bounding box center [204, 97] width 27 height 11
type input "1"
type input "98.00"
type input "0.00"
type input "5"
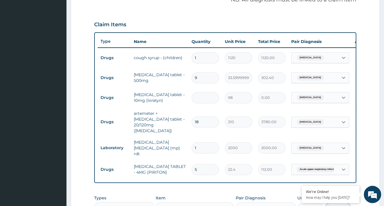
type input "490.00"
type input "5"
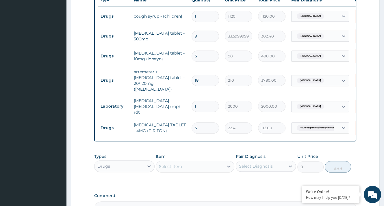
scroll to position [289, 0]
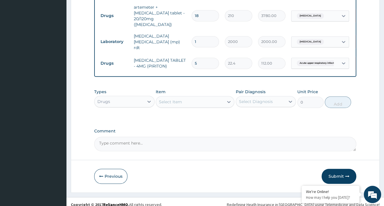
click at [164, 102] on div "Item Select Item" at bounding box center [195, 98] width 79 height 19
click at [167, 99] on div "Select Item" at bounding box center [170, 102] width 23 height 6
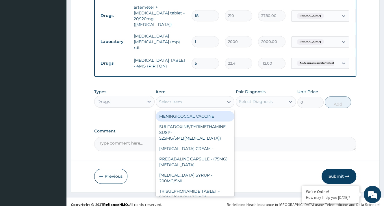
paste input "PARACETAM"
type input "PARACETAM"
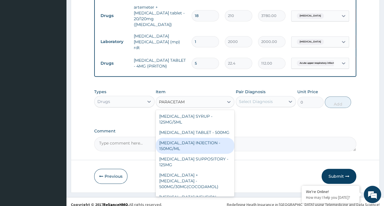
drag, startPoint x: 184, startPoint y: 138, endPoint x: 207, endPoint y: 127, distance: 25.1
click at [207, 127] on div "PARACETAMOL SYRUP - 125MG/5ML PARACETAMOL TABLET - 500MG PARACETAMOL INJECTION …" at bounding box center [195, 153] width 79 height 87
click at [214, 138] on div "PARACETAMOL INJECTION - 150MG/ML" at bounding box center [195, 146] width 79 height 16
type input "560"
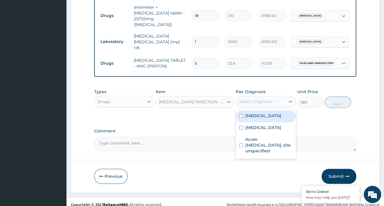
click at [259, 99] on div "Select Diagnosis" at bounding box center [256, 102] width 34 height 6
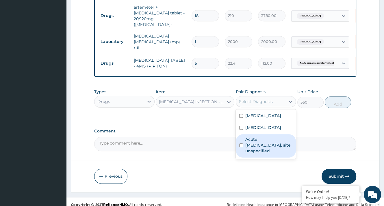
click at [255, 140] on label "Acute upper respiratory infection, site unspecified" at bounding box center [268, 145] width 47 height 17
checkbox input "true"
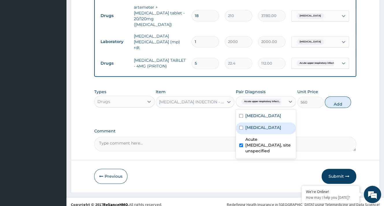
click at [254, 125] on label "Malaria" at bounding box center [263, 128] width 36 height 6
checkbox input "true"
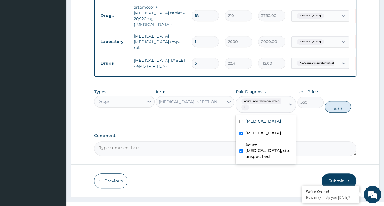
click at [330, 101] on button "Add" at bounding box center [338, 107] width 26 height 12
type input "0"
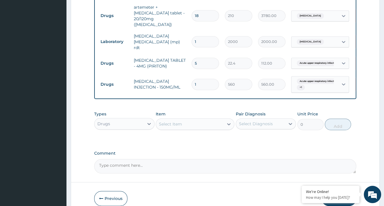
type input "0.00"
type input "3"
type input "1680.00"
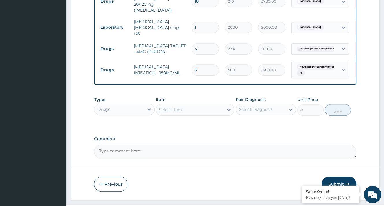
scroll to position [311, 0]
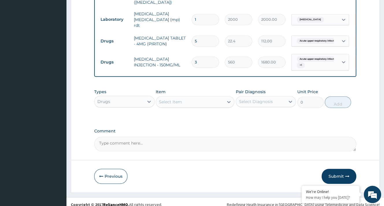
type input "3"
click at [345, 174] on icon "button" at bounding box center [347, 176] width 4 height 4
